Goal: Contribute content: Add original content to the website for others to see

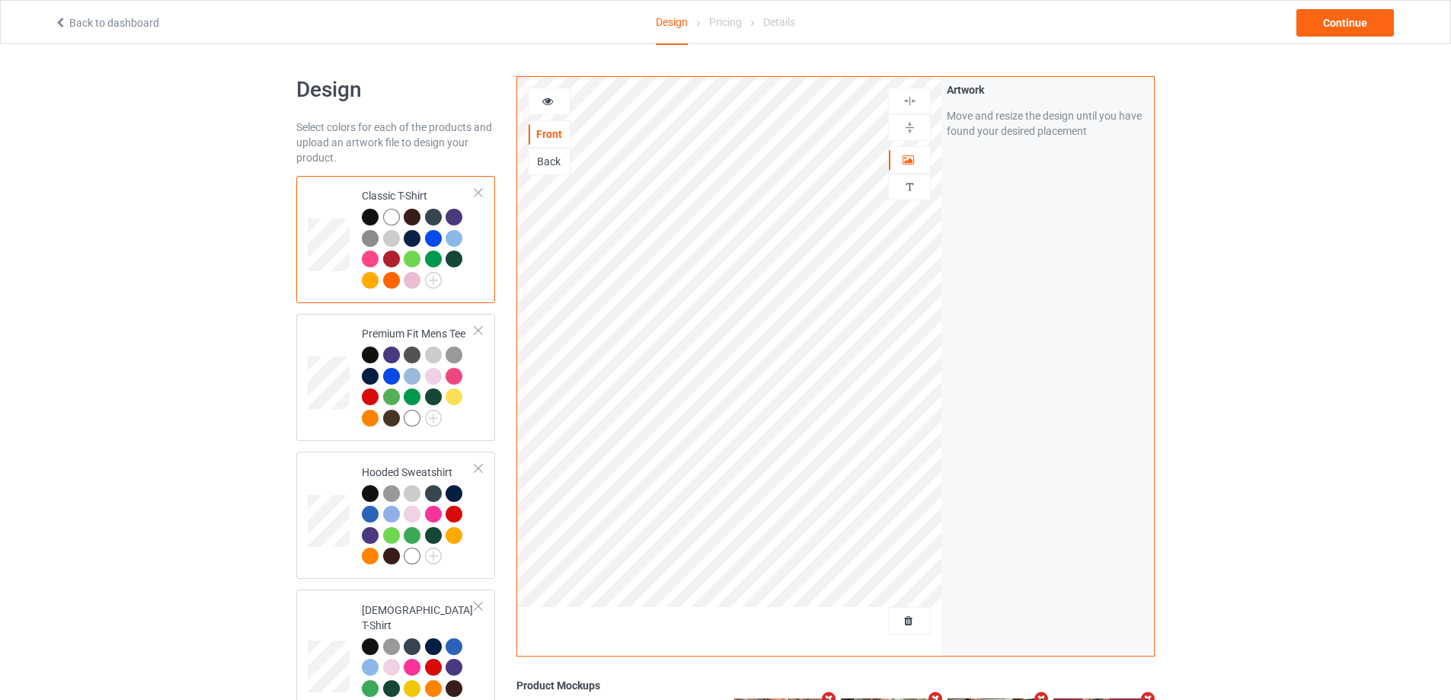
click at [907, 610] on div at bounding box center [909, 620] width 43 height 27
click at [906, 630] on div "Delete all designs" at bounding box center [867, 620] width 128 height 27
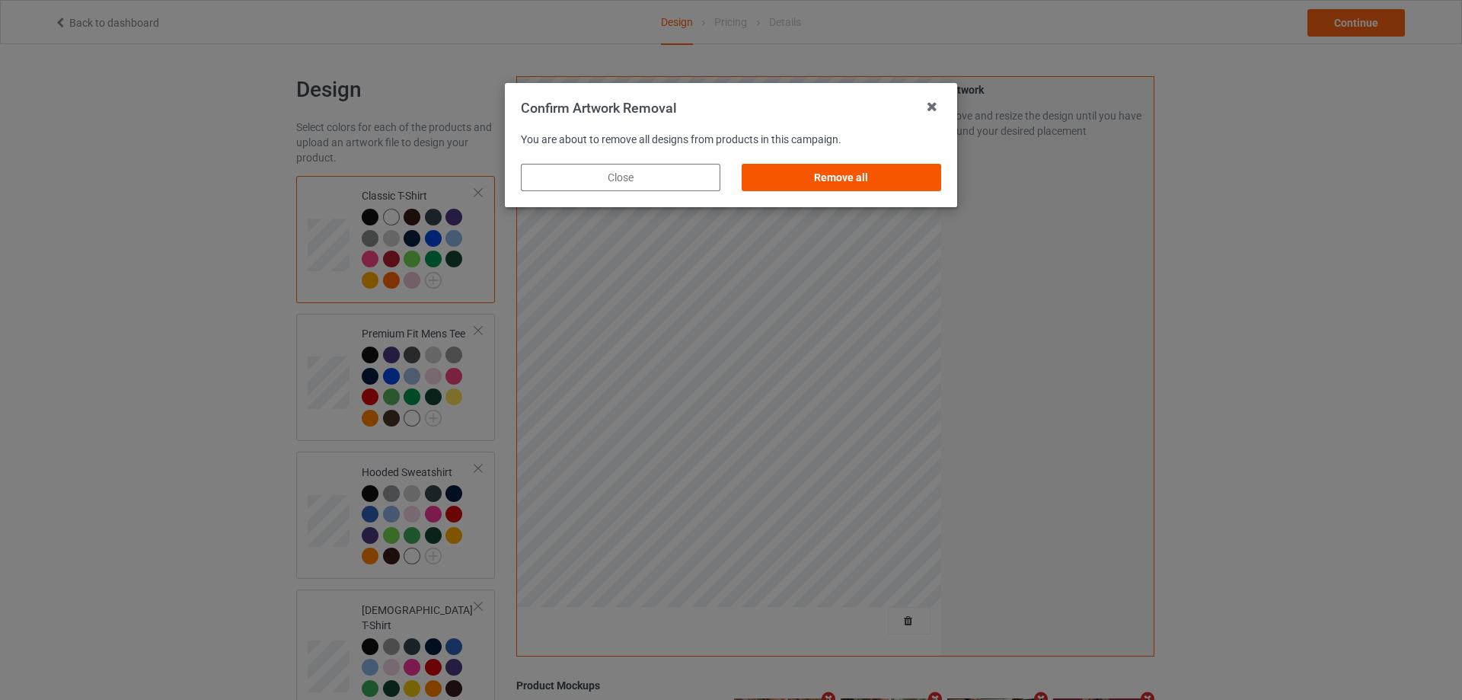
click at [922, 183] on div "Remove all" at bounding box center [842, 177] width 200 height 27
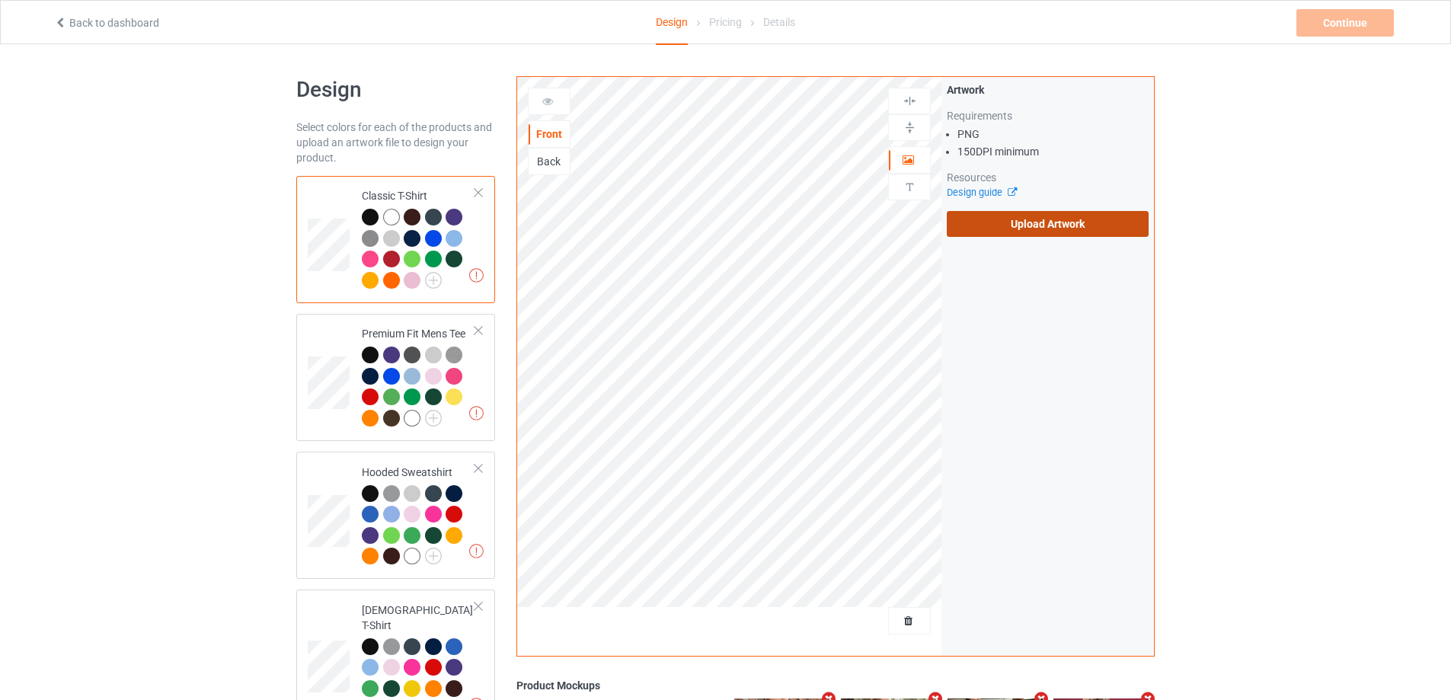
click at [992, 222] on label "Upload Artwork" at bounding box center [1048, 224] width 202 height 26
click at [0, 0] on input "Upload Artwork" at bounding box center [0, 0] width 0 height 0
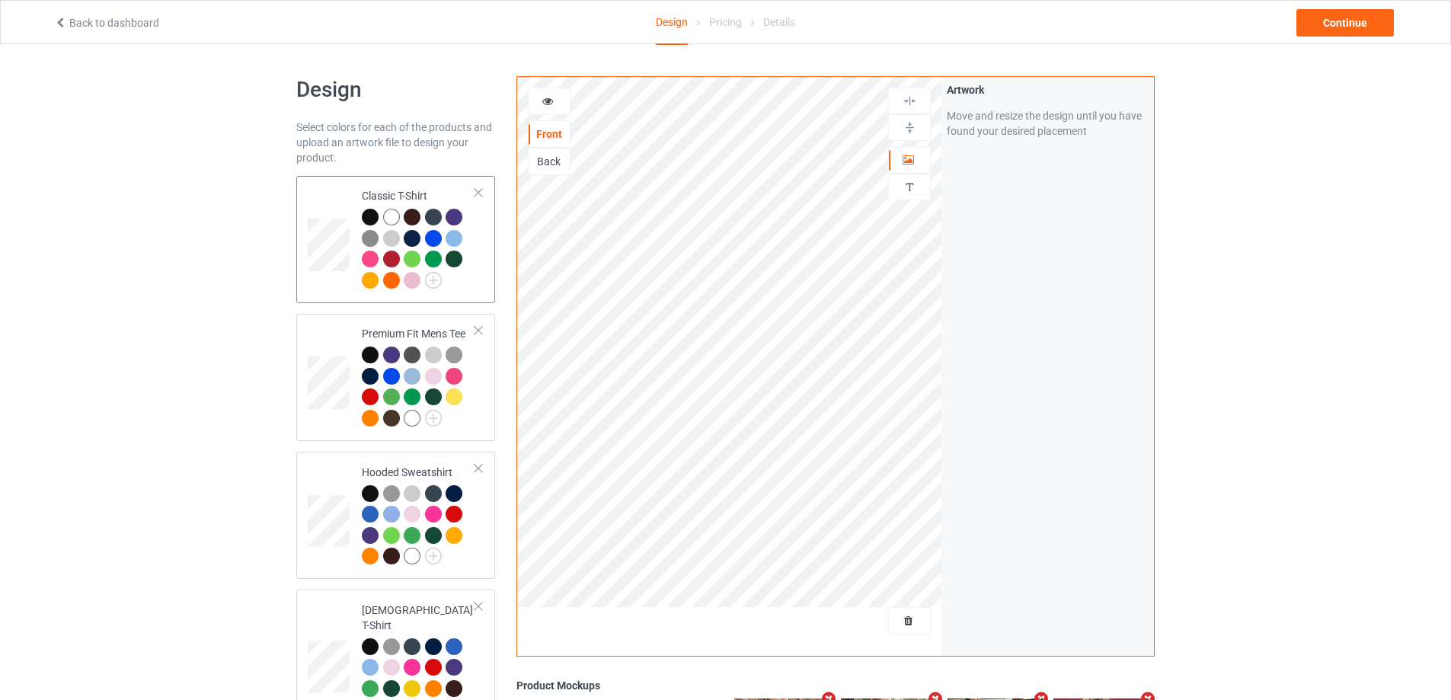
click at [1331, 41] on div "Back to dashboard Design Pricing Details Continue" at bounding box center [725, 22] width 1364 height 43
click at [1330, 24] on div "Continue" at bounding box center [1344, 22] width 97 height 27
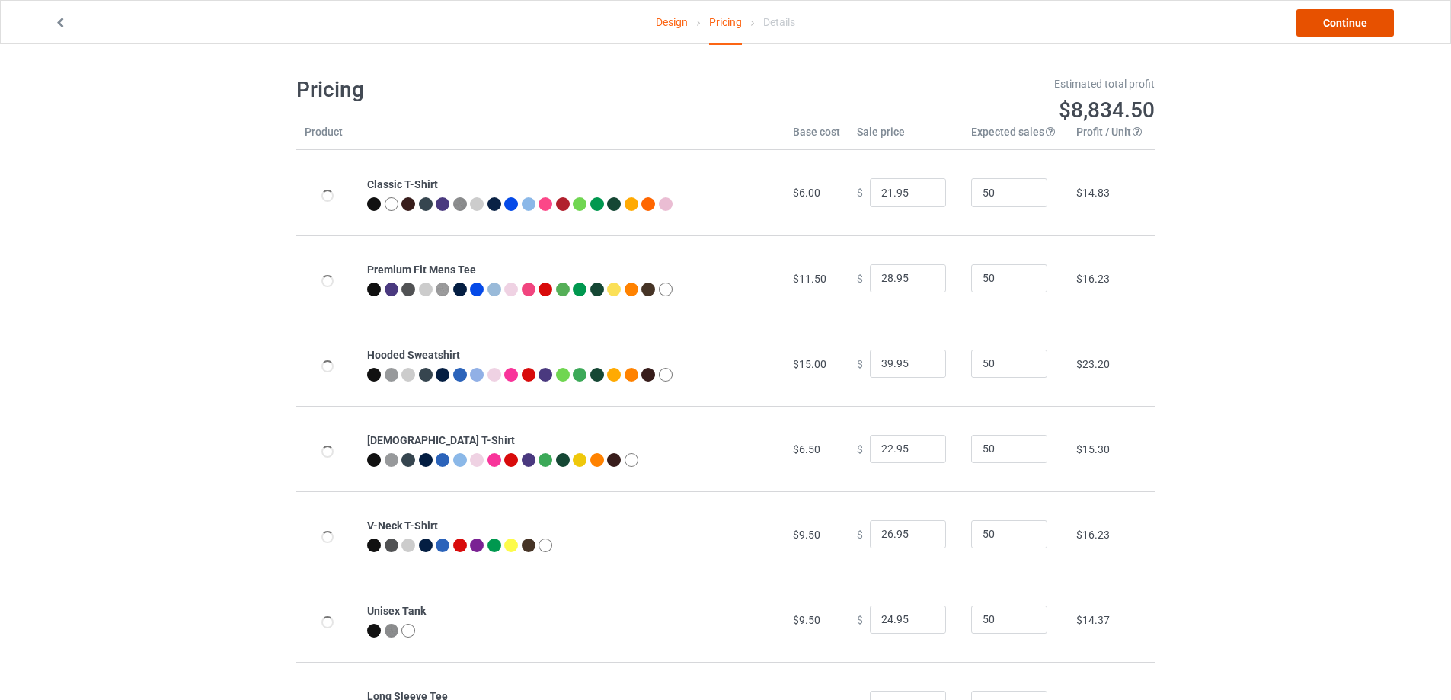
click at [1330, 24] on link "Continue" at bounding box center [1344, 22] width 97 height 27
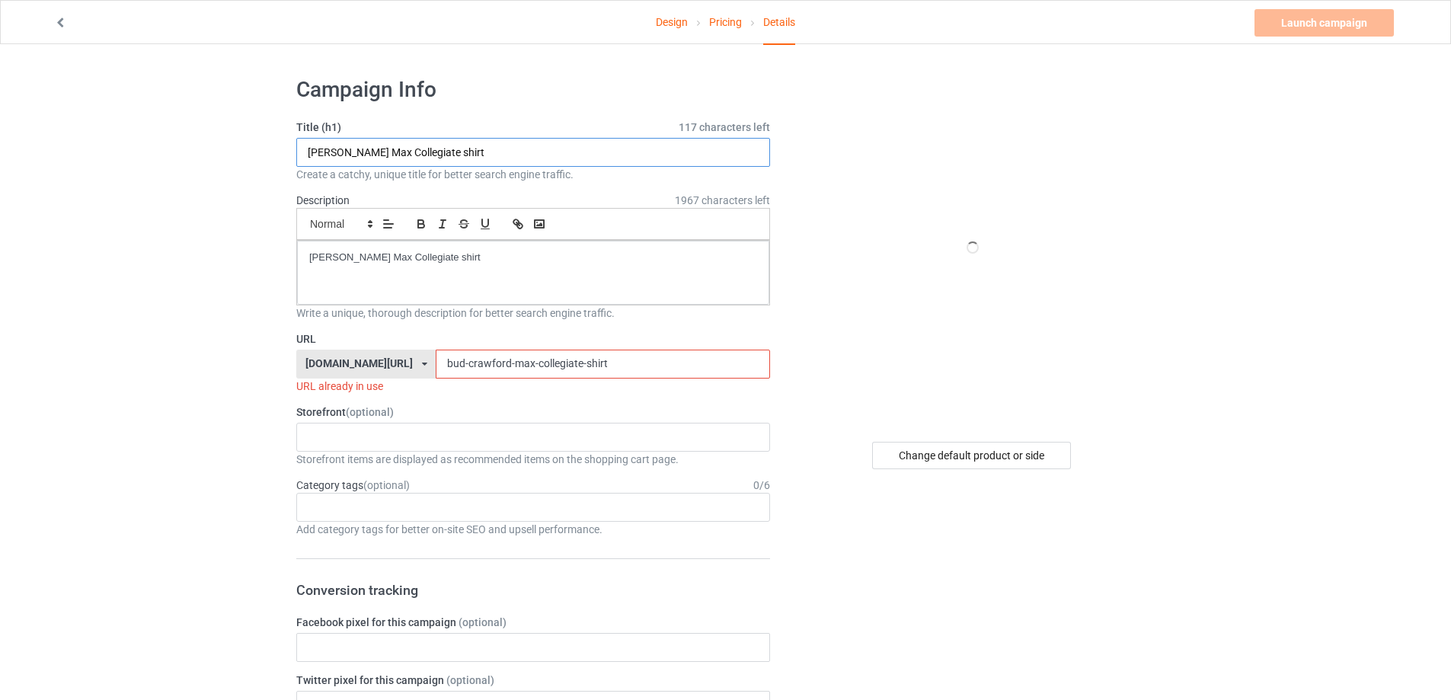
drag, startPoint x: 494, startPoint y: 155, endPoint x: 525, endPoint y: 259, distance: 108.7
paste input "at Heavyweight Heavyweight"
type input "Bat Heavyweight Heavyweight shirt"
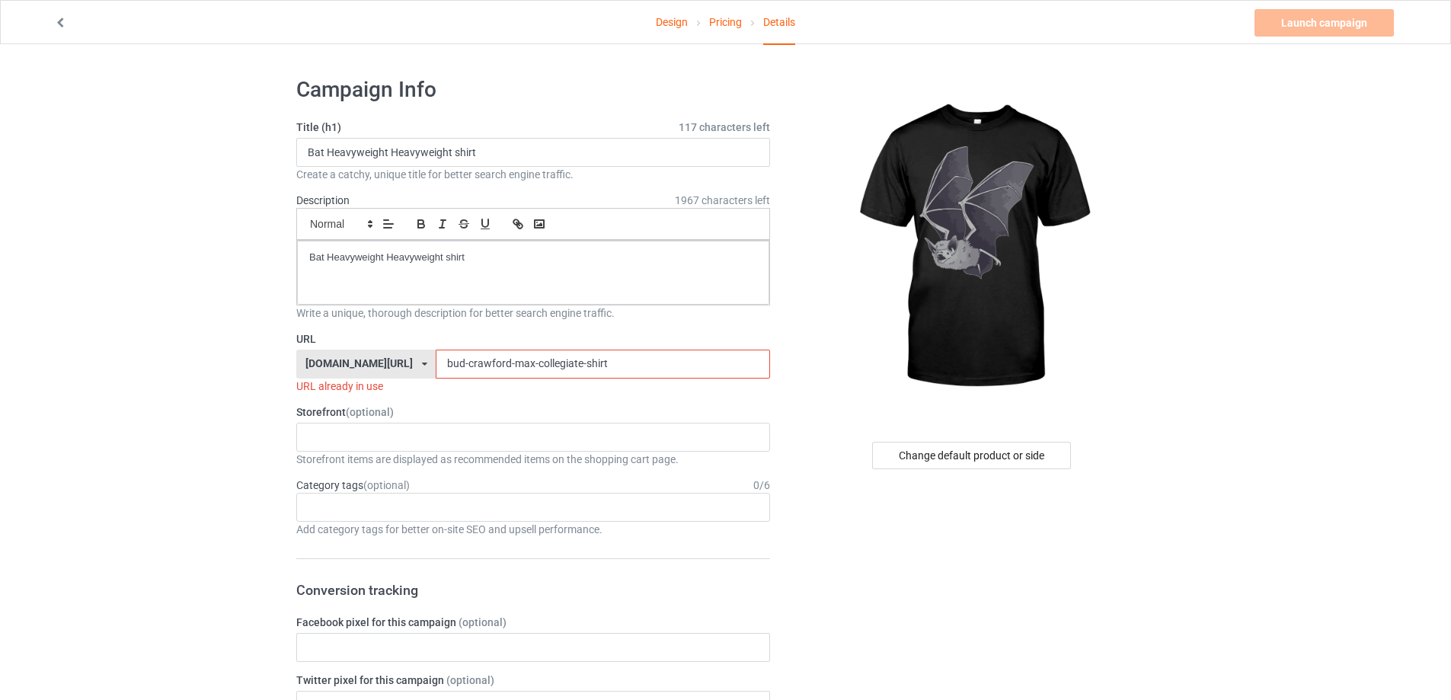
drag, startPoint x: 592, startPoint y: 360, endPoint x: 257, endPoint y: 331, distance: 335.6
paste input "at-heavyweight-heavyweight"
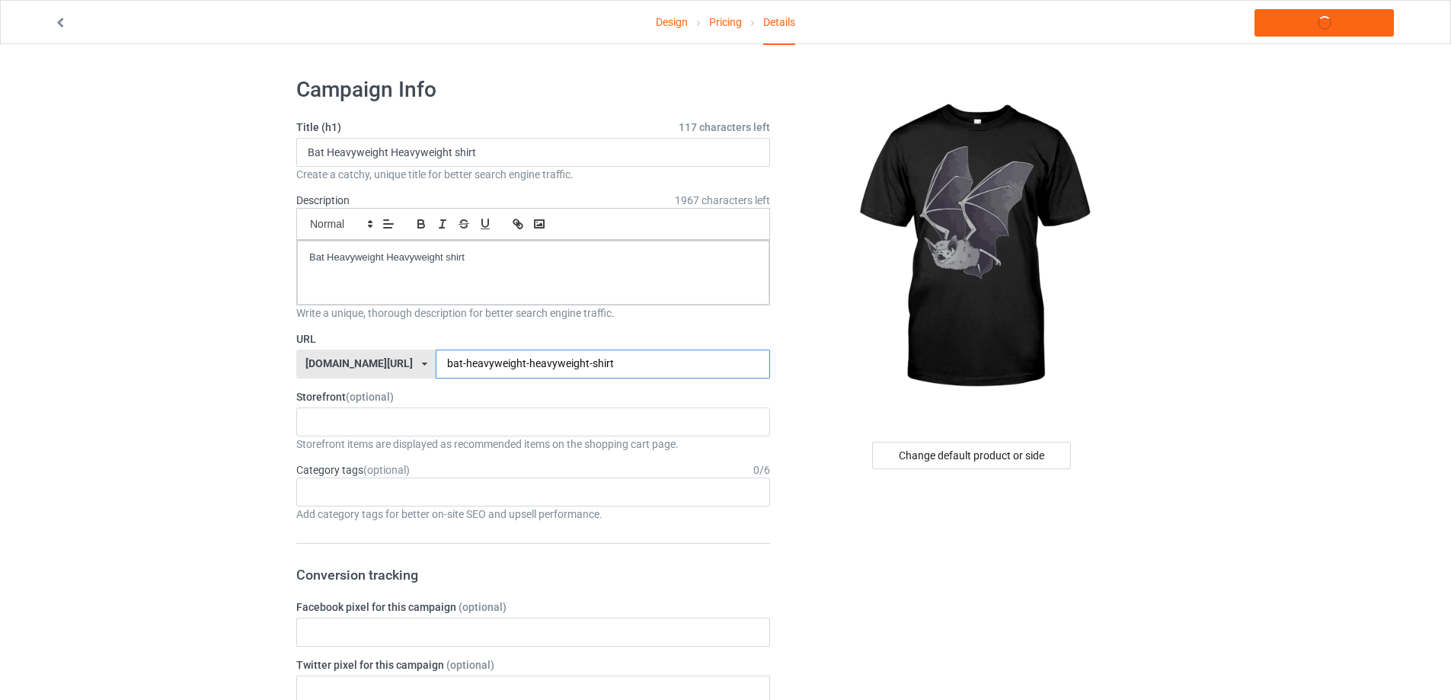
type input "bat-heavyweight-heavyweight-shirt"
drag, startPoint x: 327, startPoint y: 263, endPoint x: 171, endPoint y: 257, distance: 157.0
copy p "Bat Heavyweight Heavyweight shirt"
click at [1374, 27] on link "Launch campaign" at bounding box center [1323, 22] width 139 height 27
